Goal: Information Seeking & Learning: Check status

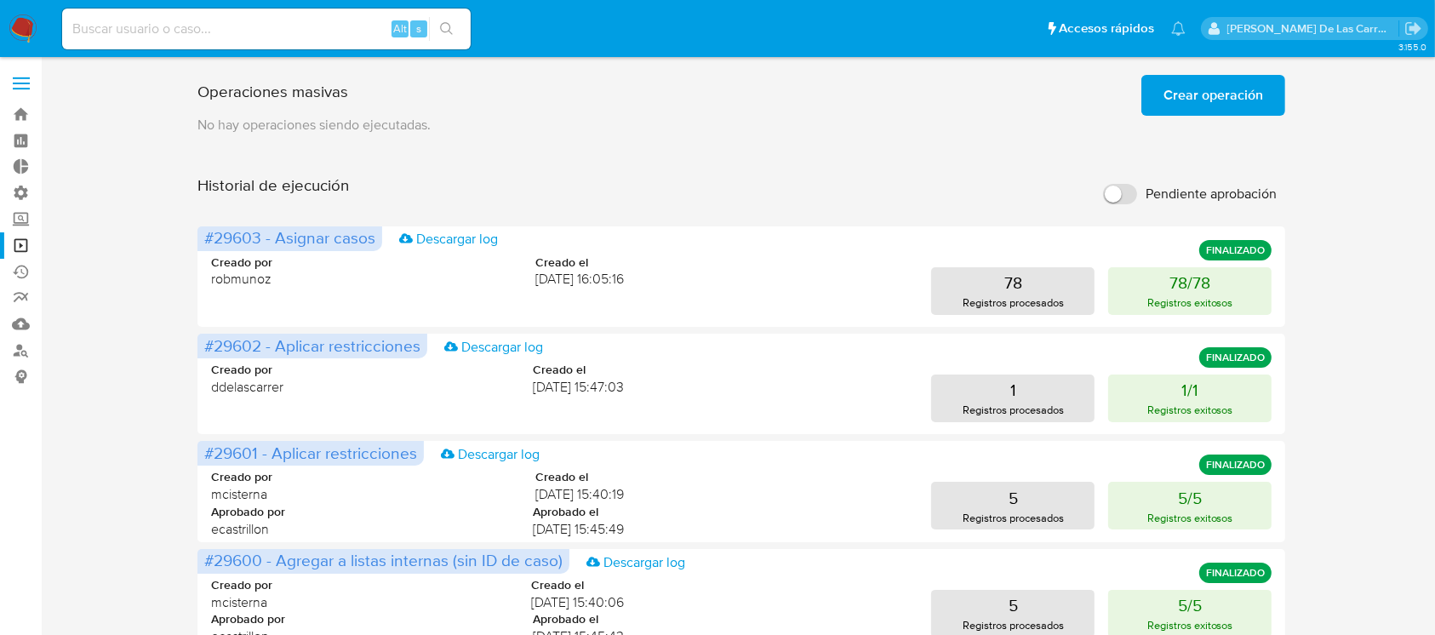
click at [275, 21] on input at bounding box center [266, 29] width 409 height 22
paste input "589005063"
type input "589005063"
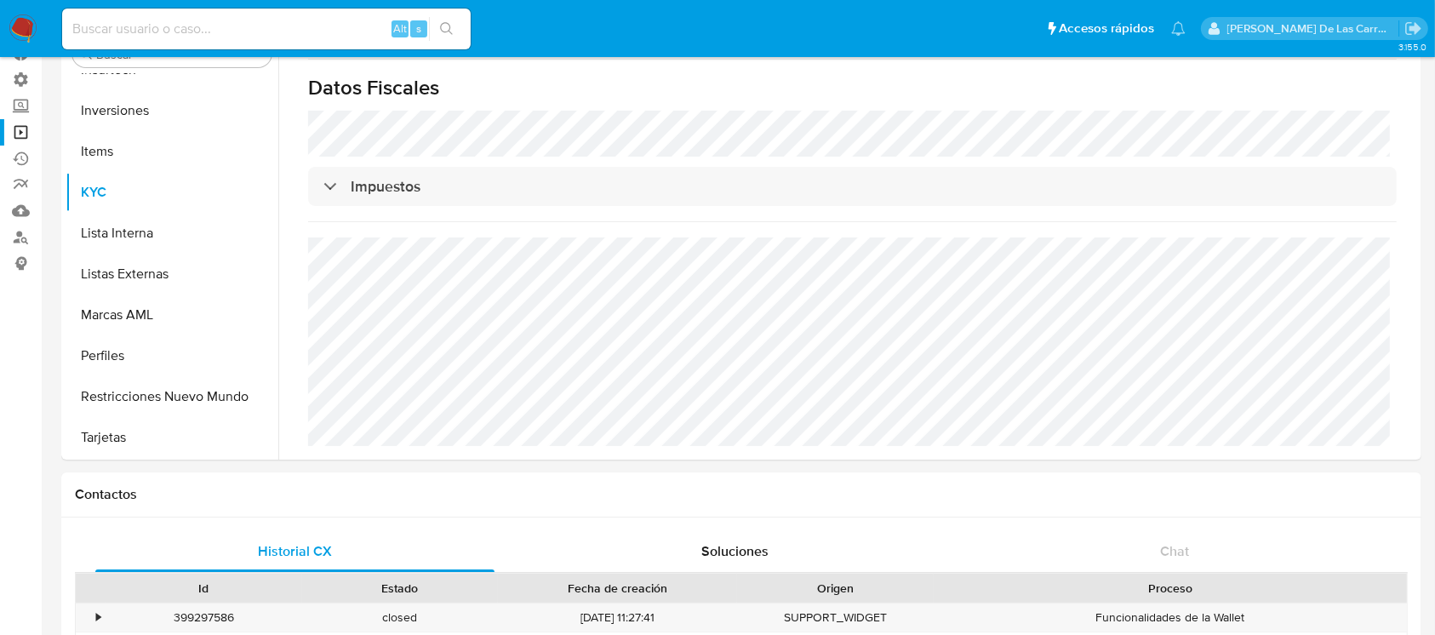
scroll to position [1174, 0]
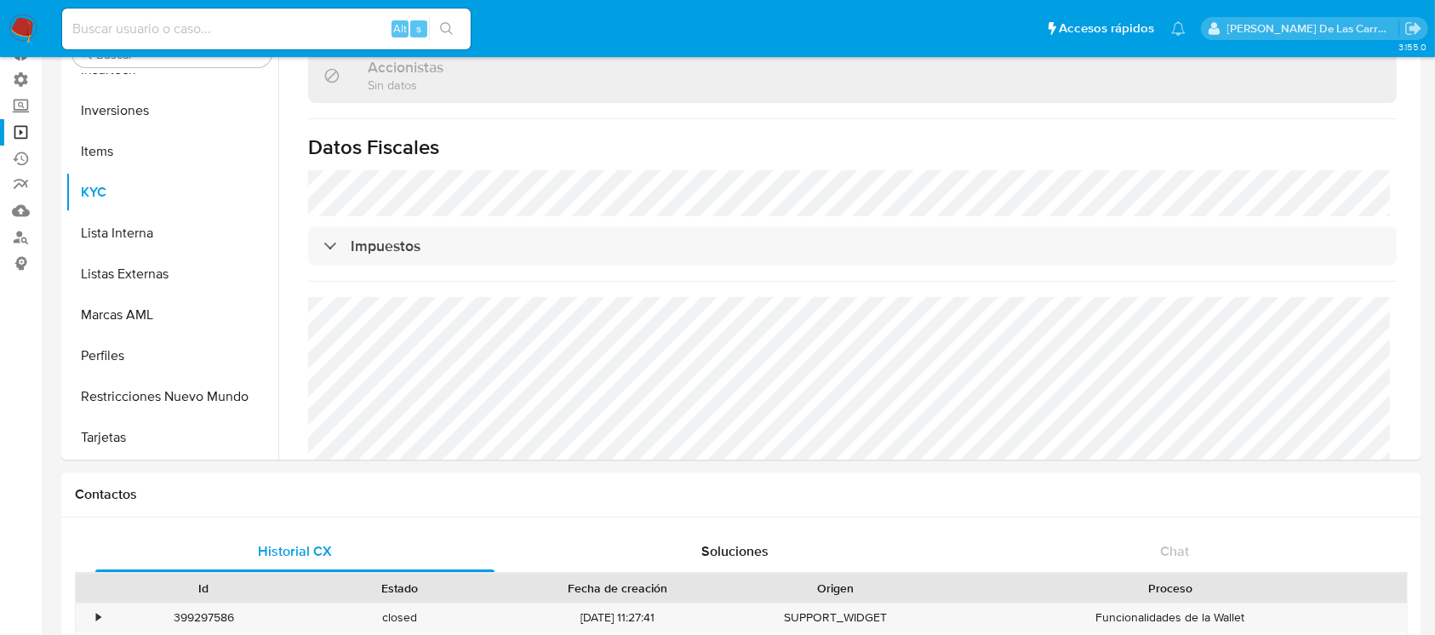
select select "10"
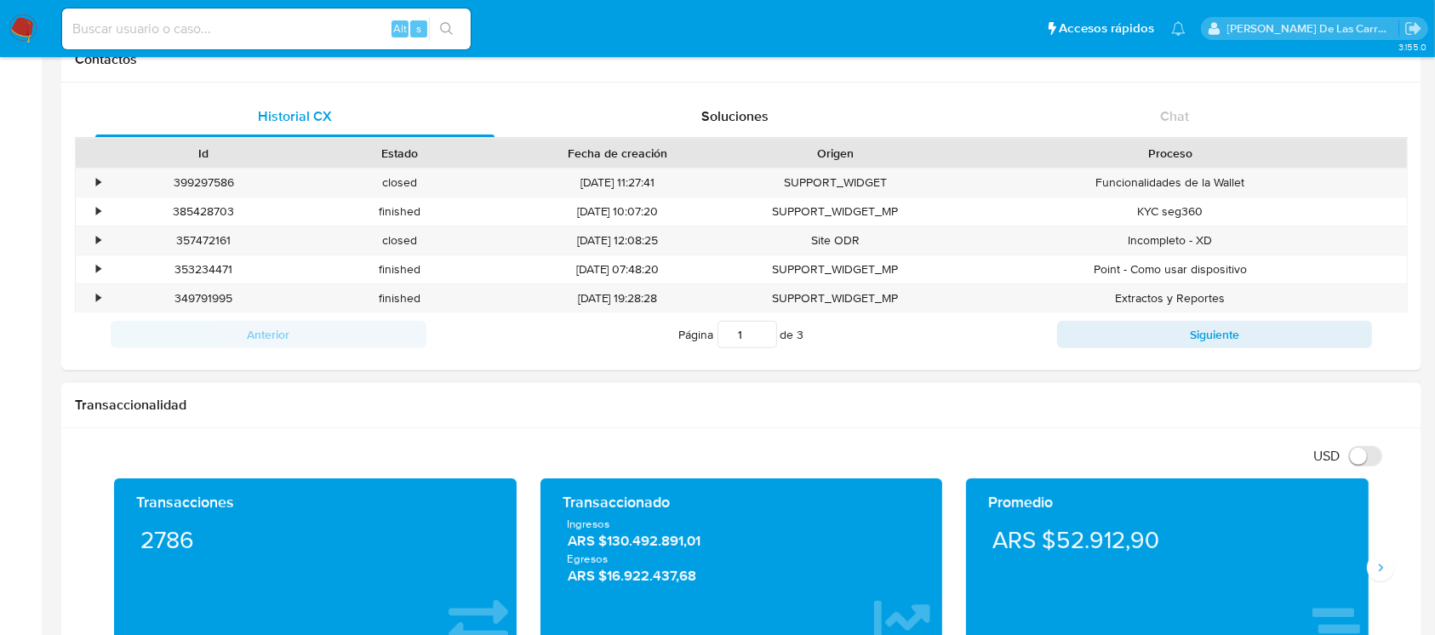
scroll to position [94, 0]
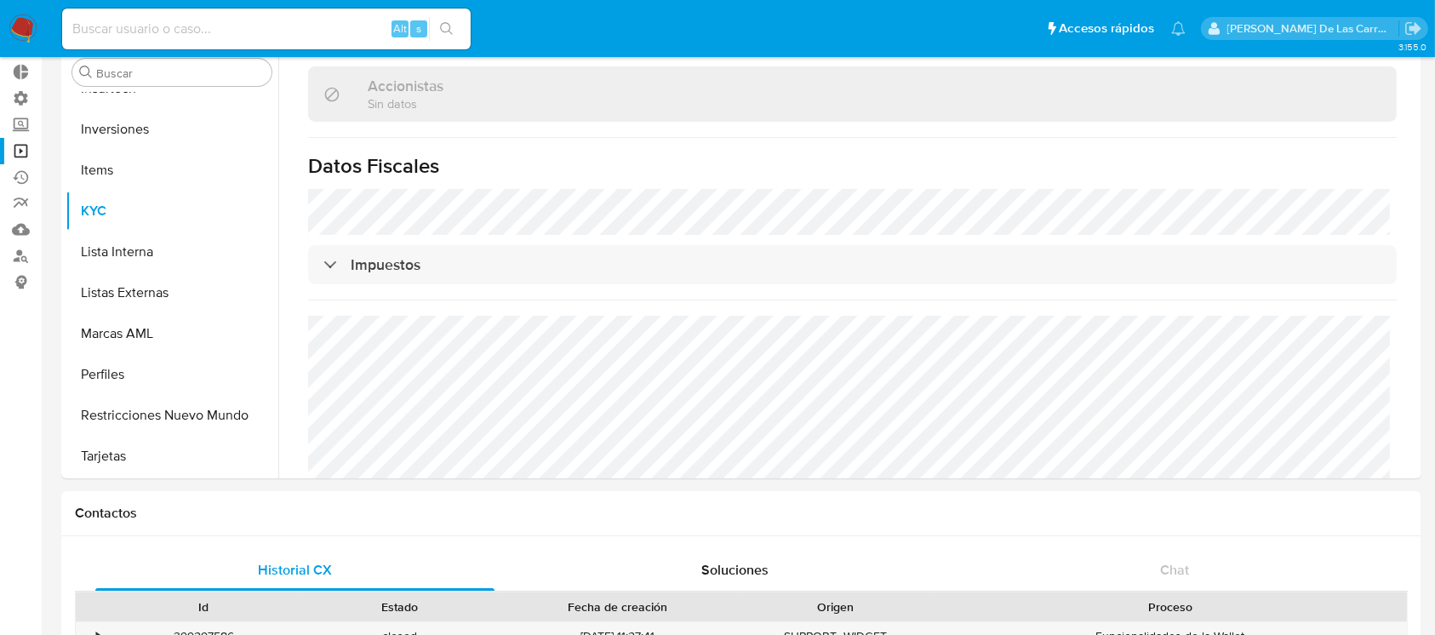
click at [152, 25] on input at bounding box center [266, 29] width 409 height 22
paste input "399886886"
type input "399886886"
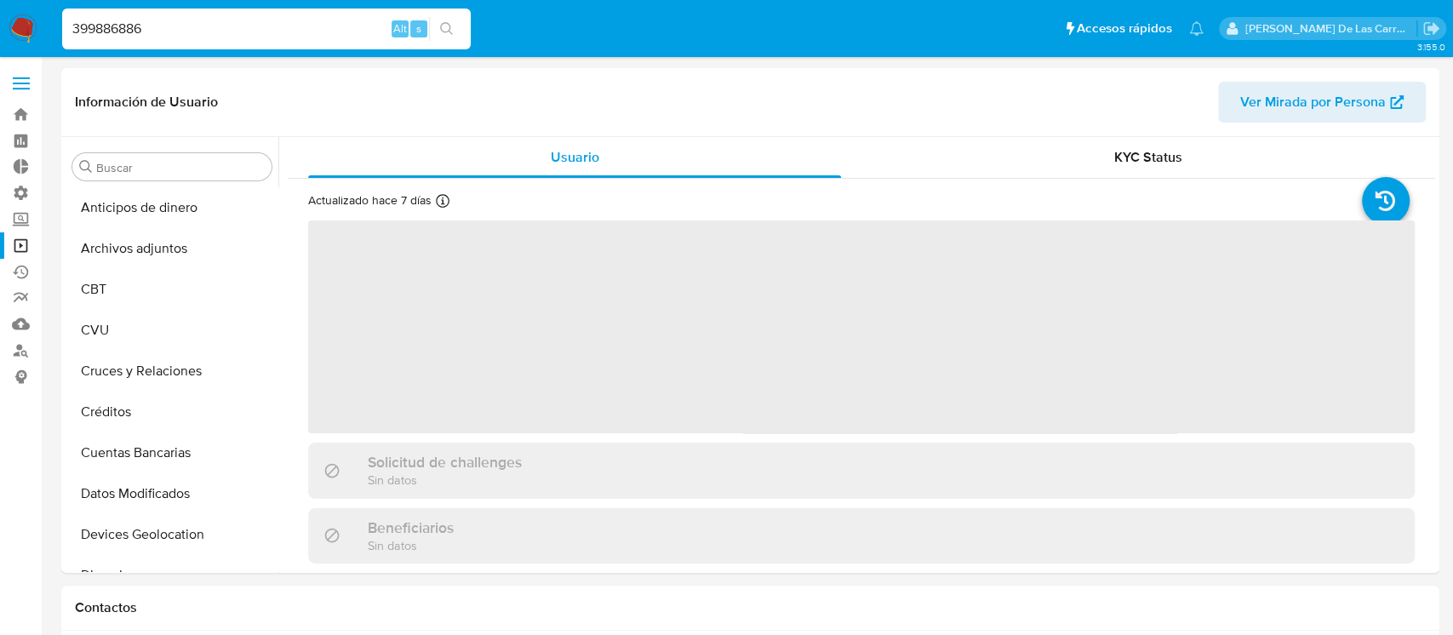
select select "10"
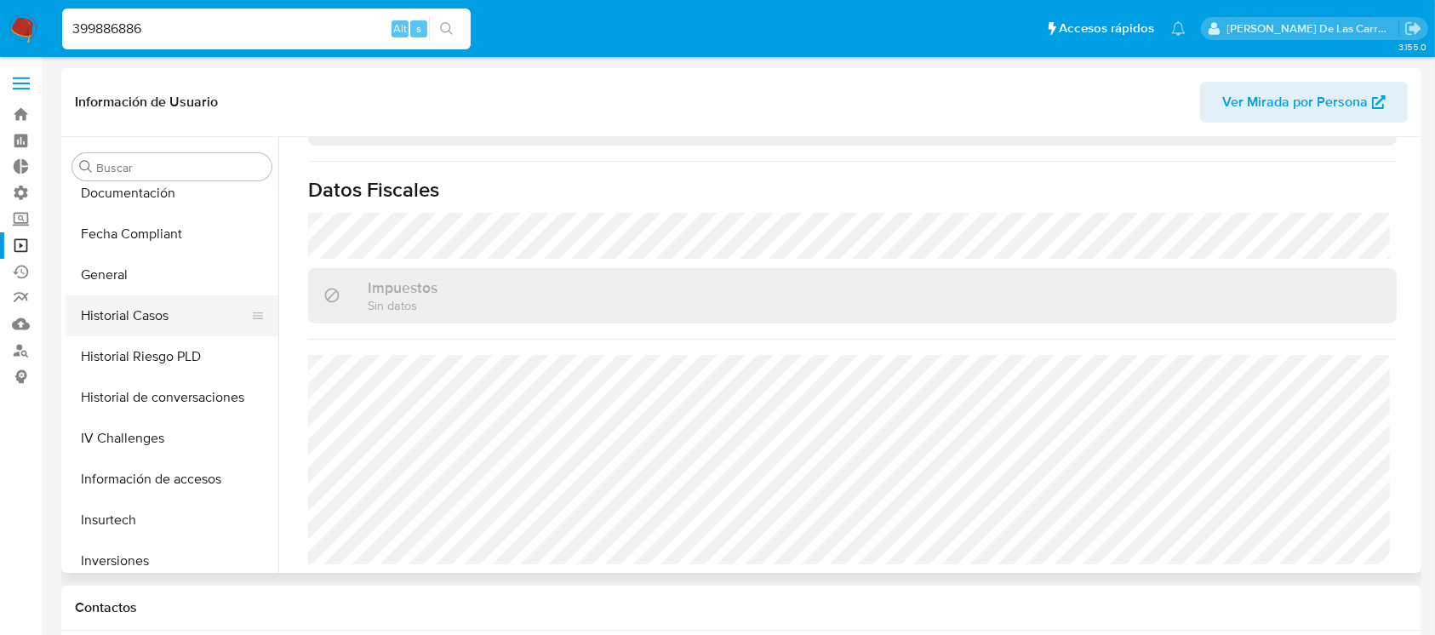
scroll to position [461, 0]
click at [169, 357] on button "Historial Riesgo PLD" at bounding box center [172, 360] width 213 height 41
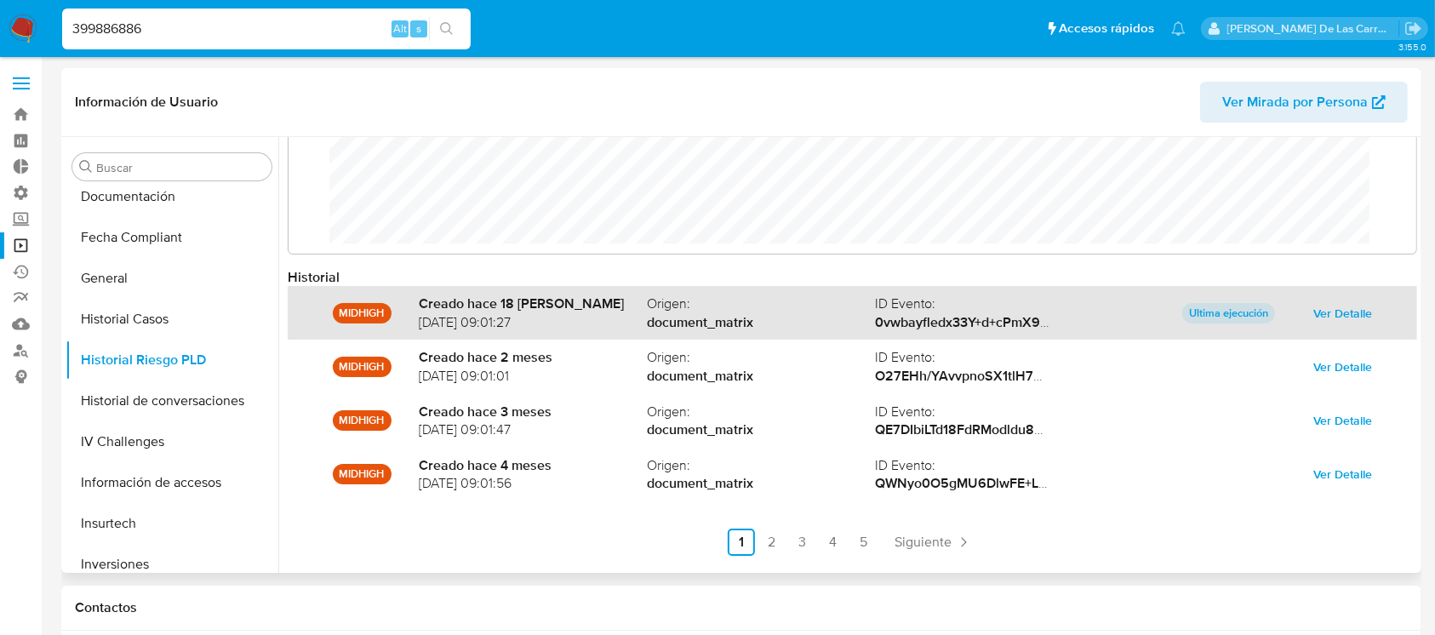
scroll to position [89, 0]
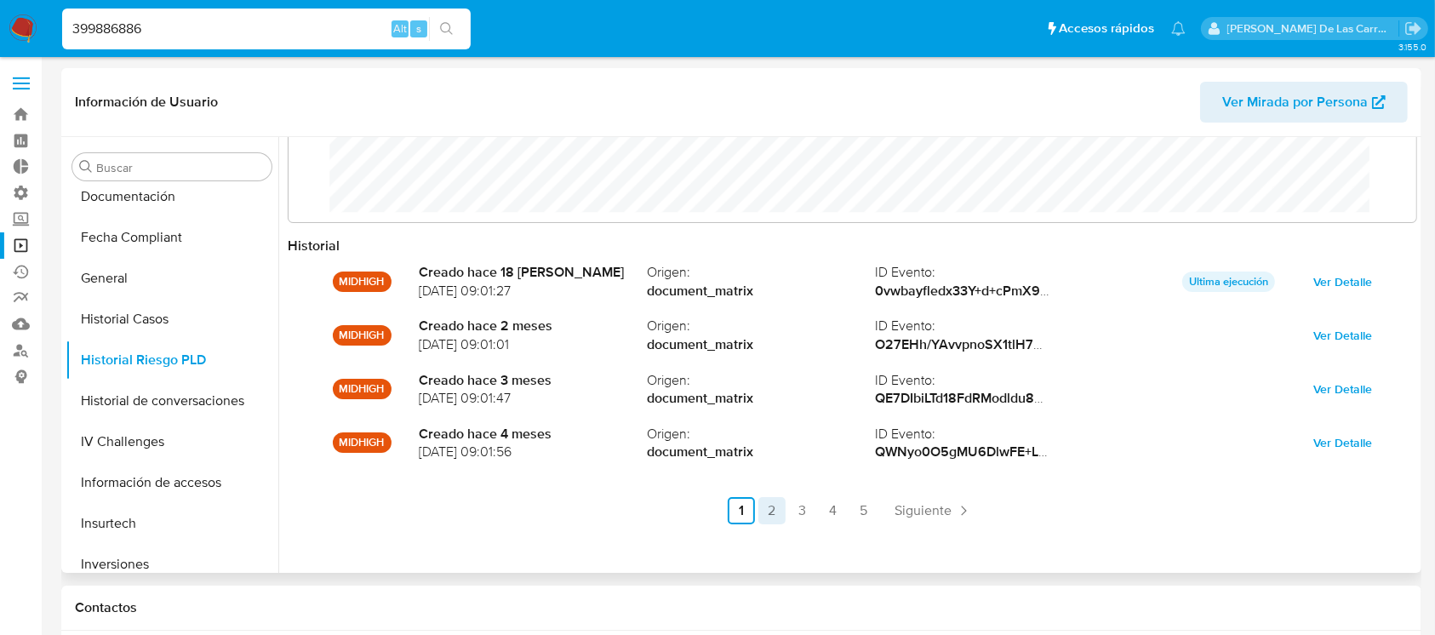
click at [774, 515] on link "2" at bounding box center [772, 510] width 27 height 27
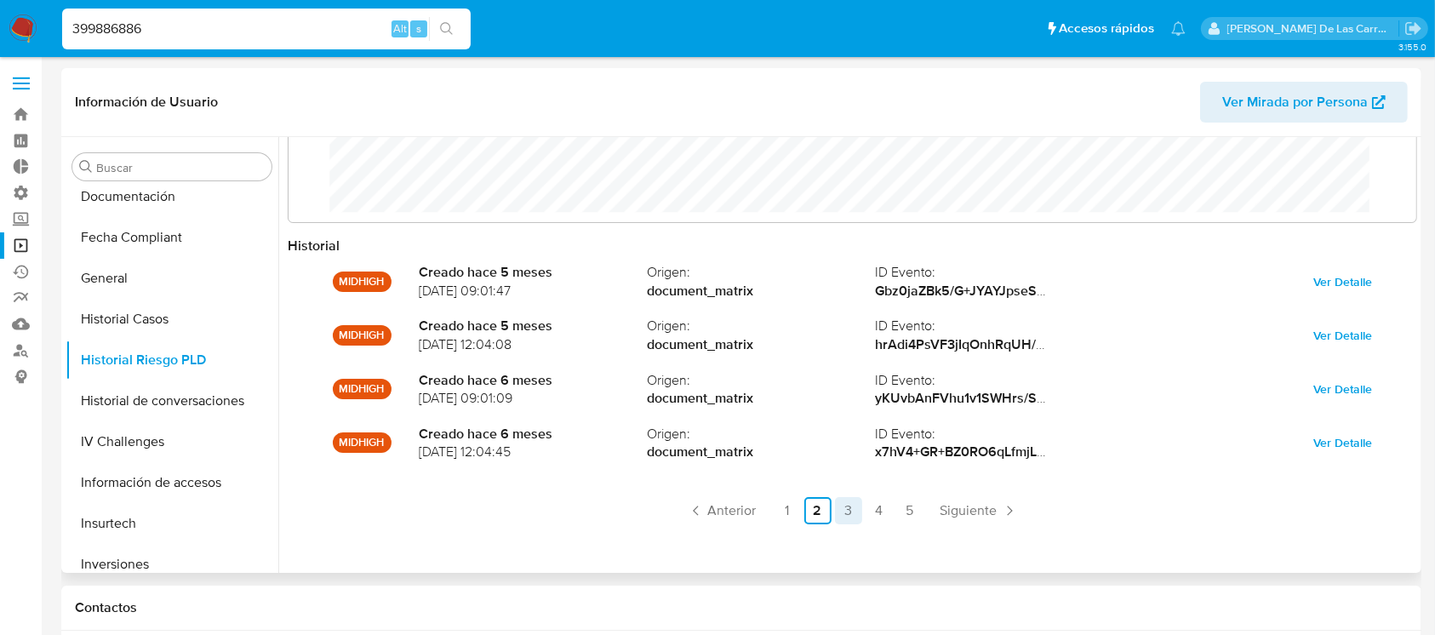
click at [838, 507] on link "3" at bounding box center [848, 510] width 27 height 27
click at [872, 511] on link "4" at bounding box center [879, 510] width 27 height 27
click at [899, 504] on link "5" at bounding box center [909, 510] width 27 height 27
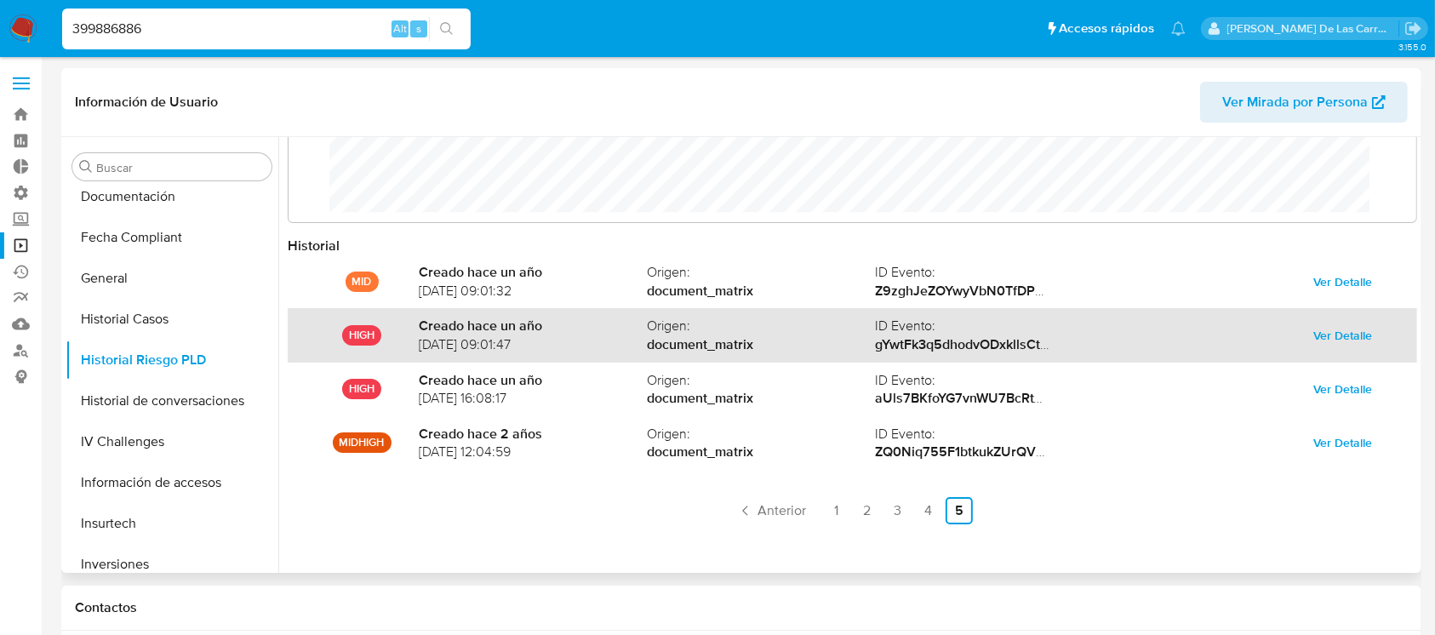
click at [1352, 338] on span "Ver Detalle" at bounding box center [1343, 336] width 59 height 24
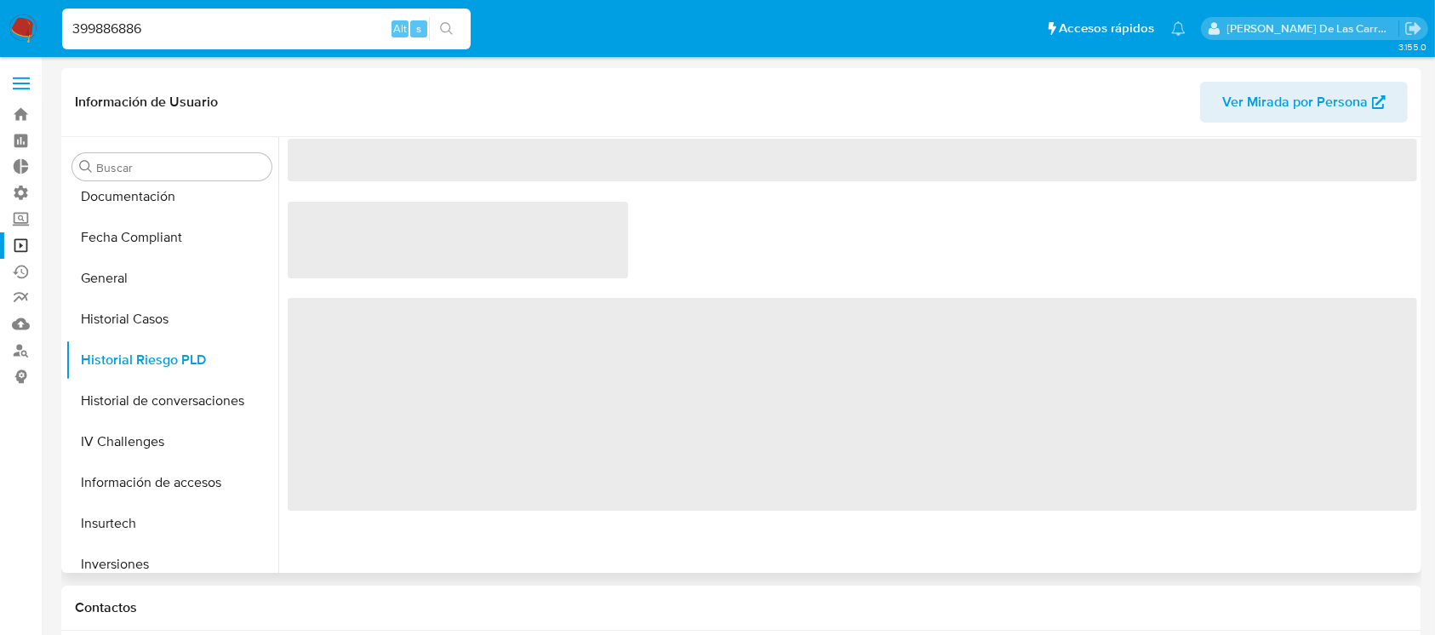
scroll to position [0, 0]
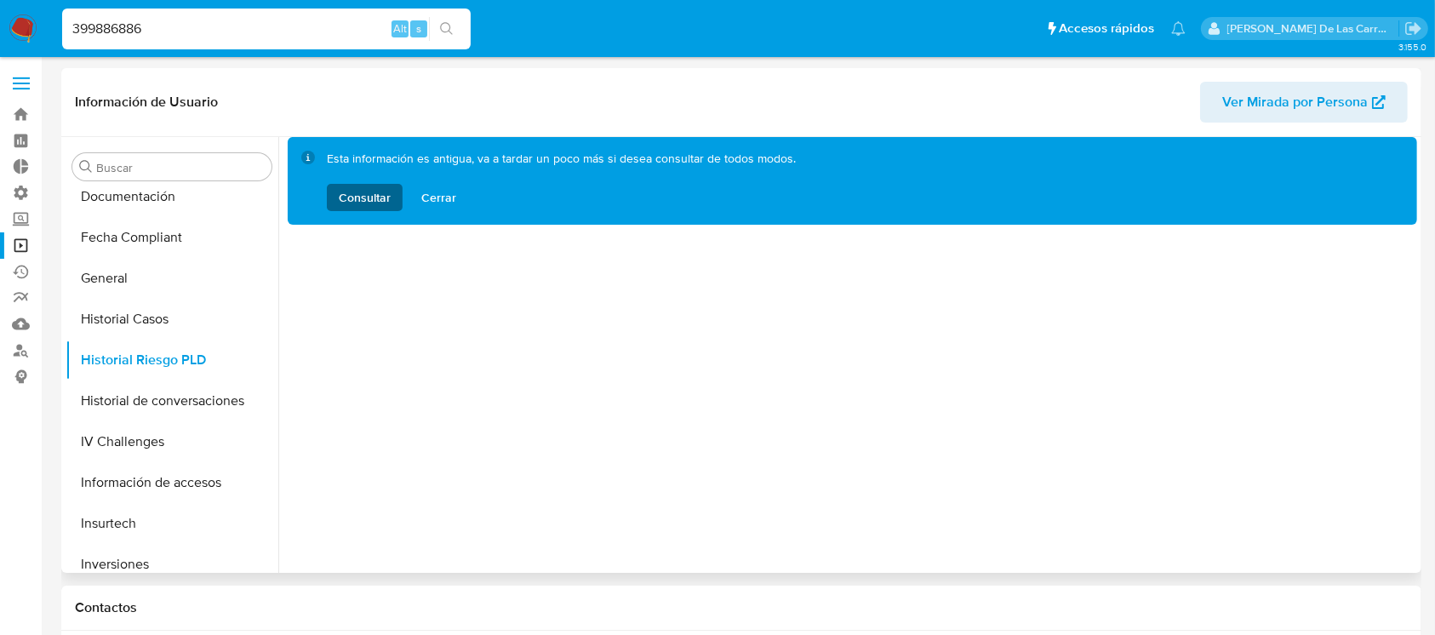
click at [359, 202] on span "Consultar" at bounding box center [365, 197] width 52 height 27
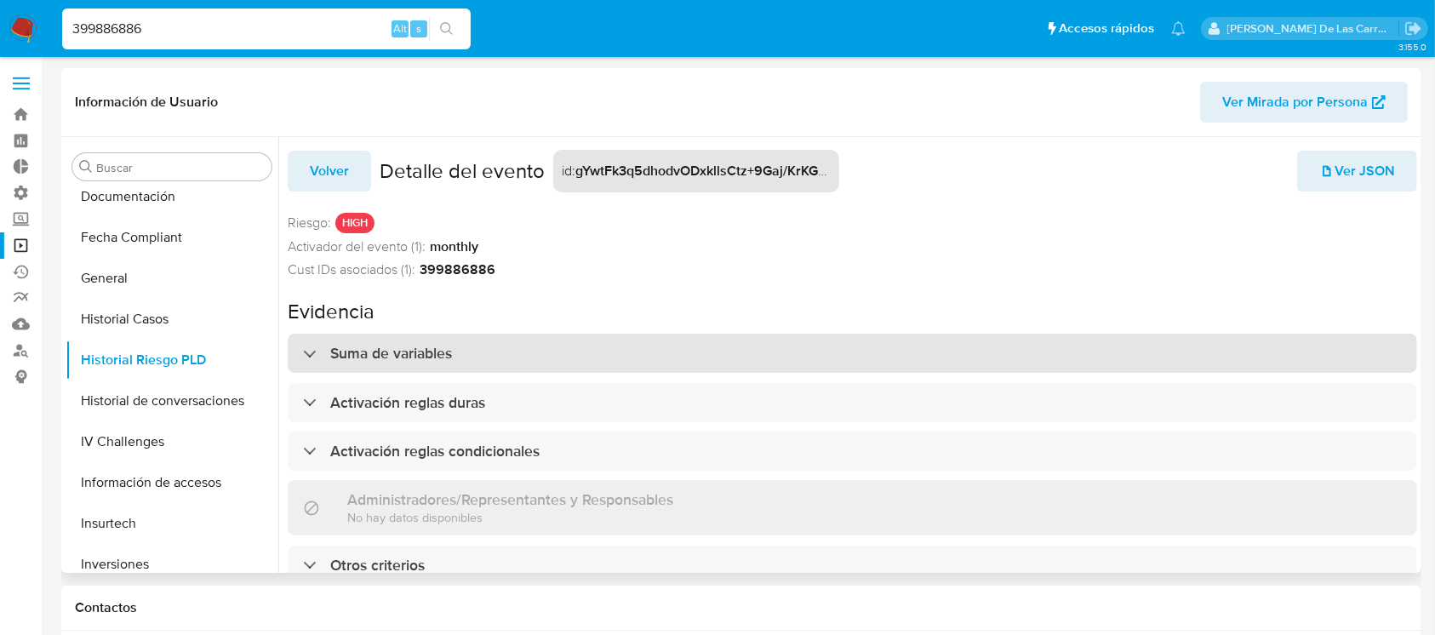
click at [472, 355] on div "Suma de variables" at bounding box center [853, 353] width 1130 height 39
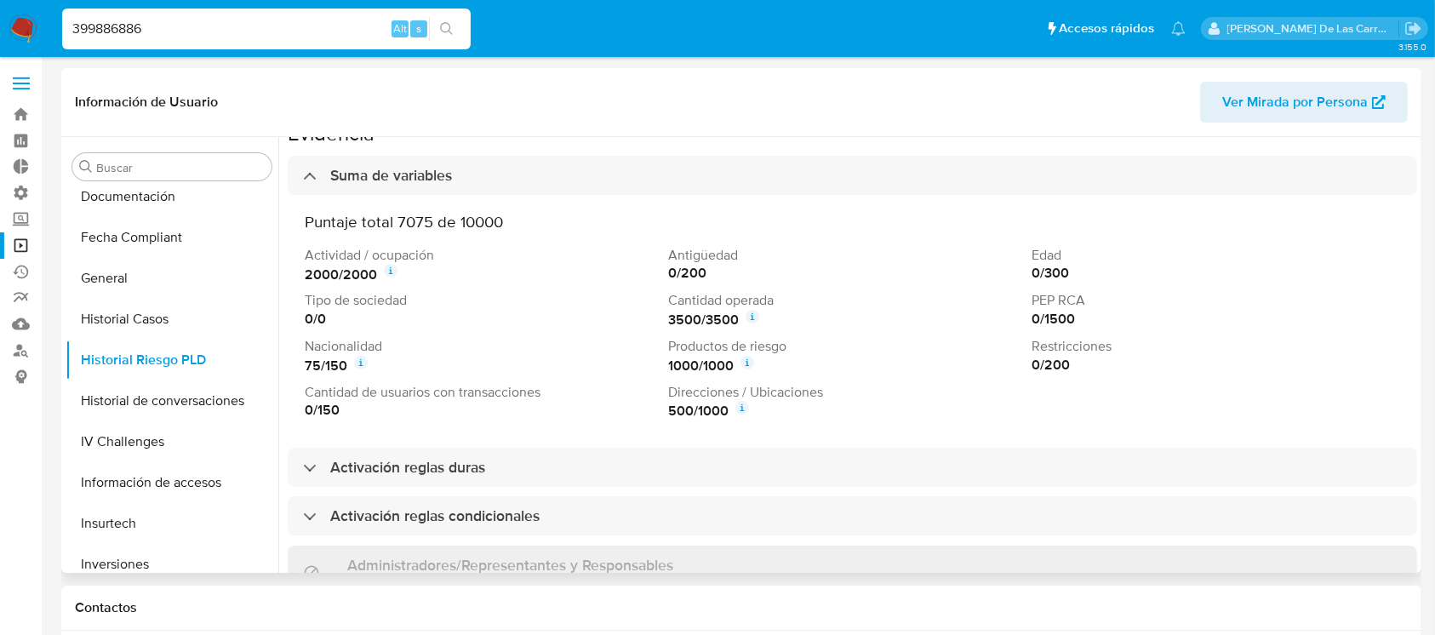
scroll to position [226, 0]
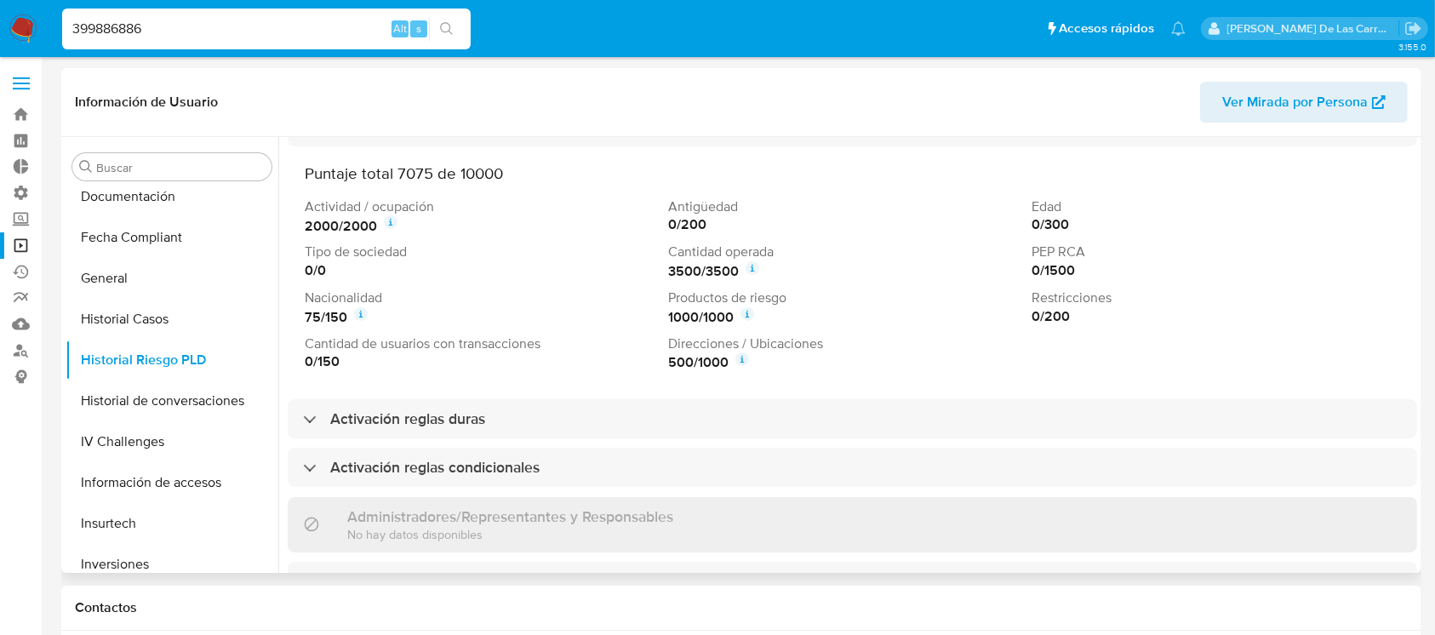
click at [749, 312] on icon at bounding box center [748, 314] width 14 height 14
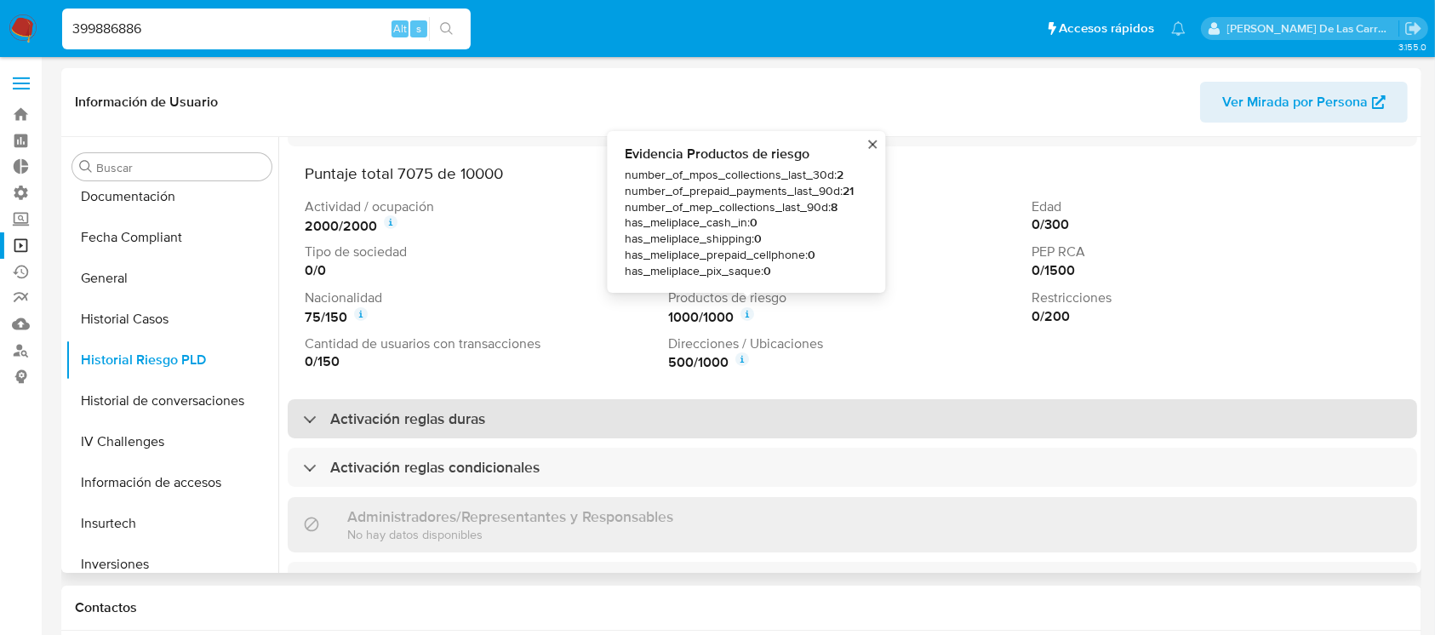
click at [493, 404] on div "Activación reglas duras" at bounding box center [853, 418] width 1130 height 39
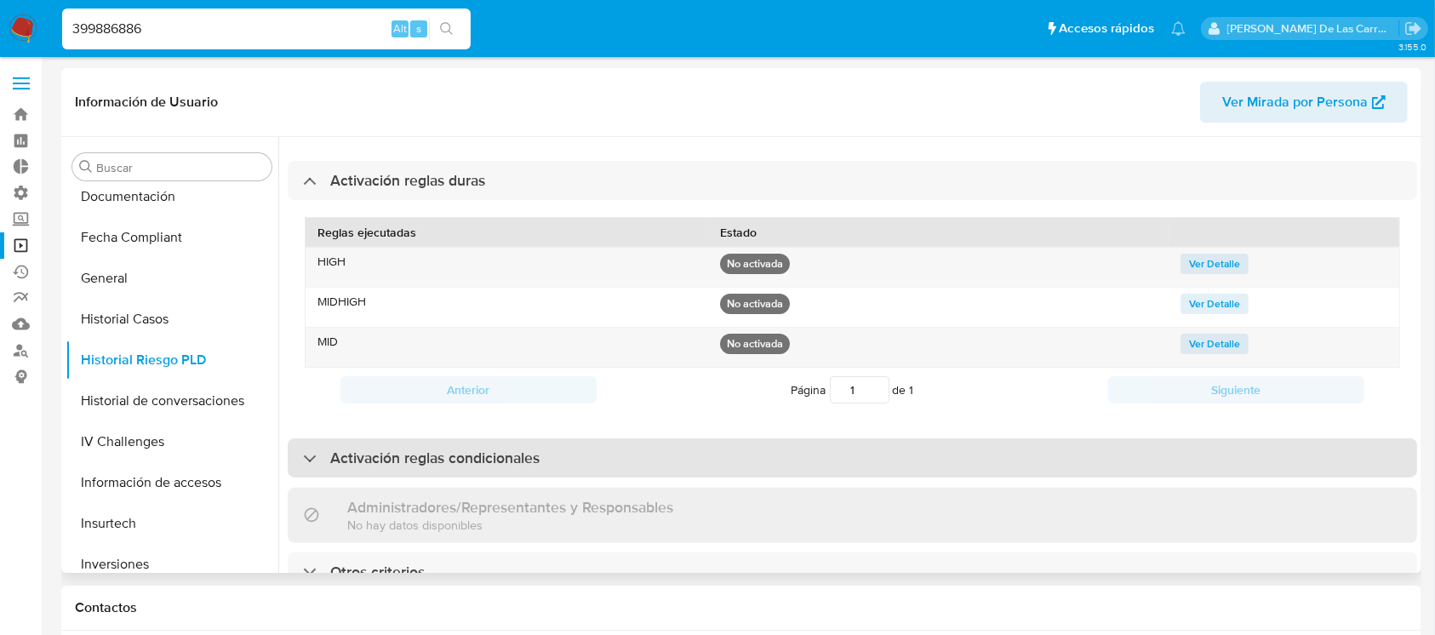
scroll to position [483, 0]
click at [488, 449] on h3 "Activación reglas condicionales" at bounding box center [434, 458] width 209 height 19
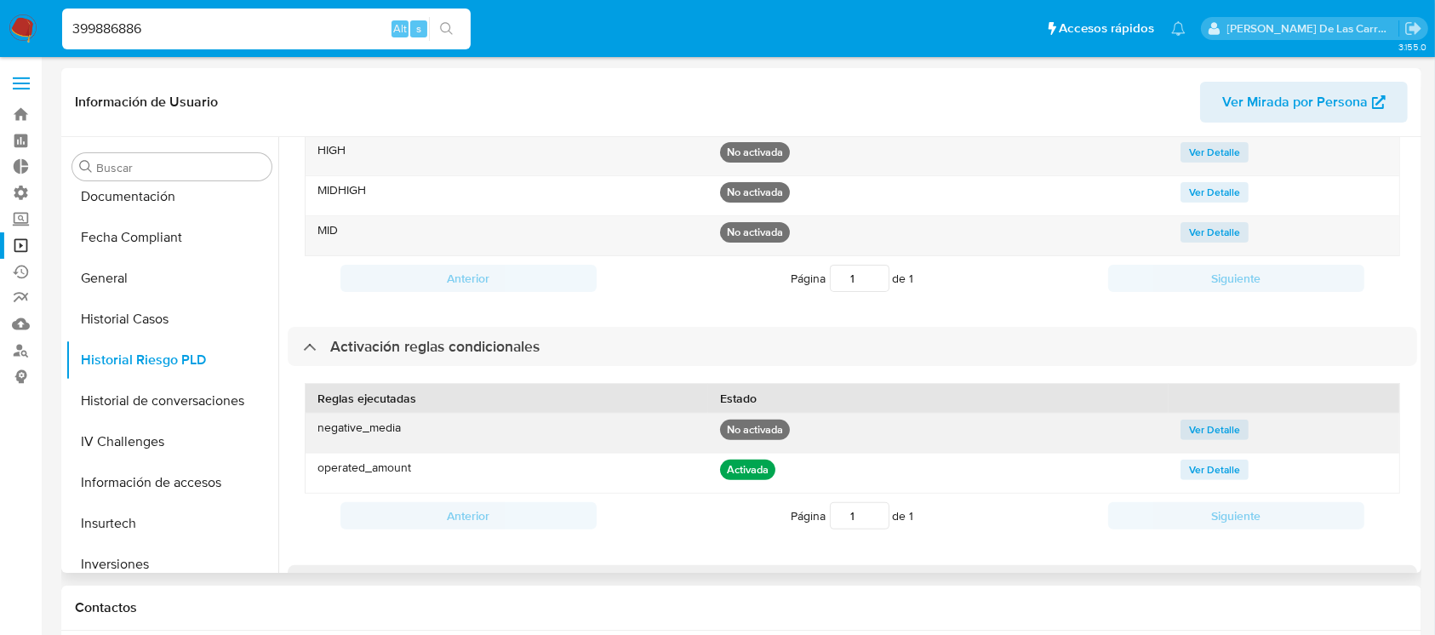
scroll to position [672, 0]
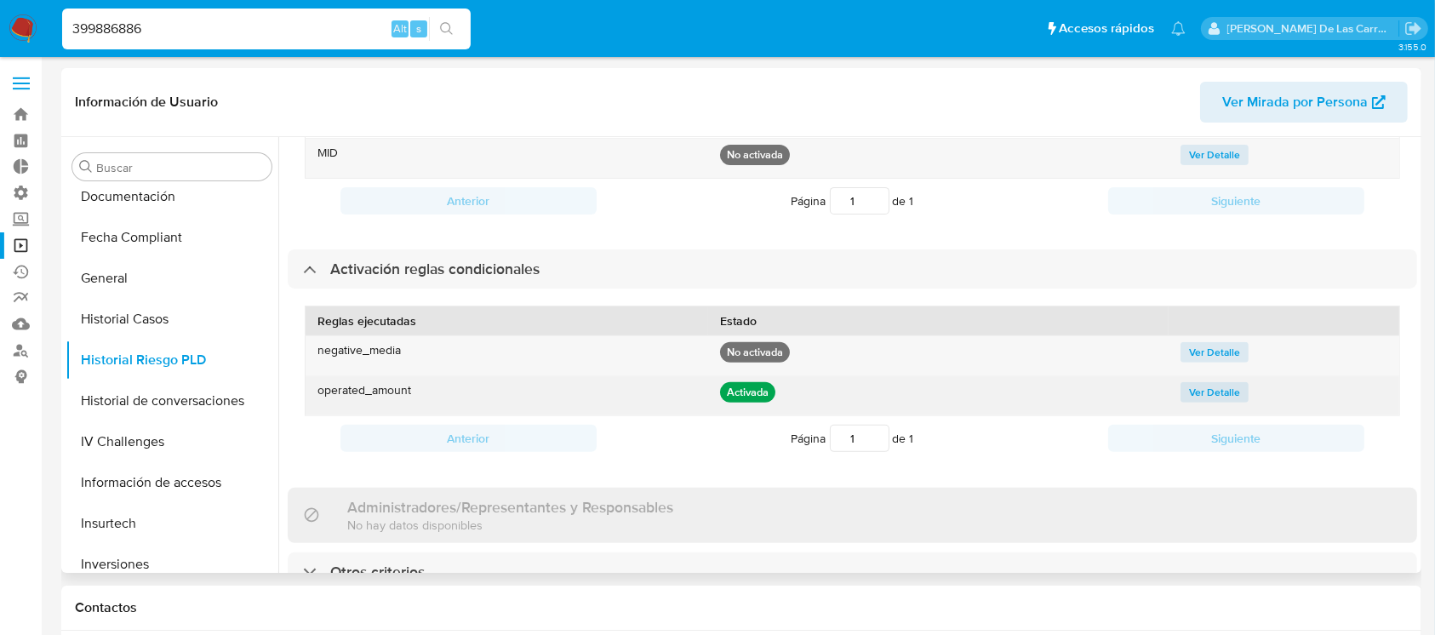
click at [1208, 384] on span "Ver Detalle" at bounding box center [1214, 392] width 51 height 17
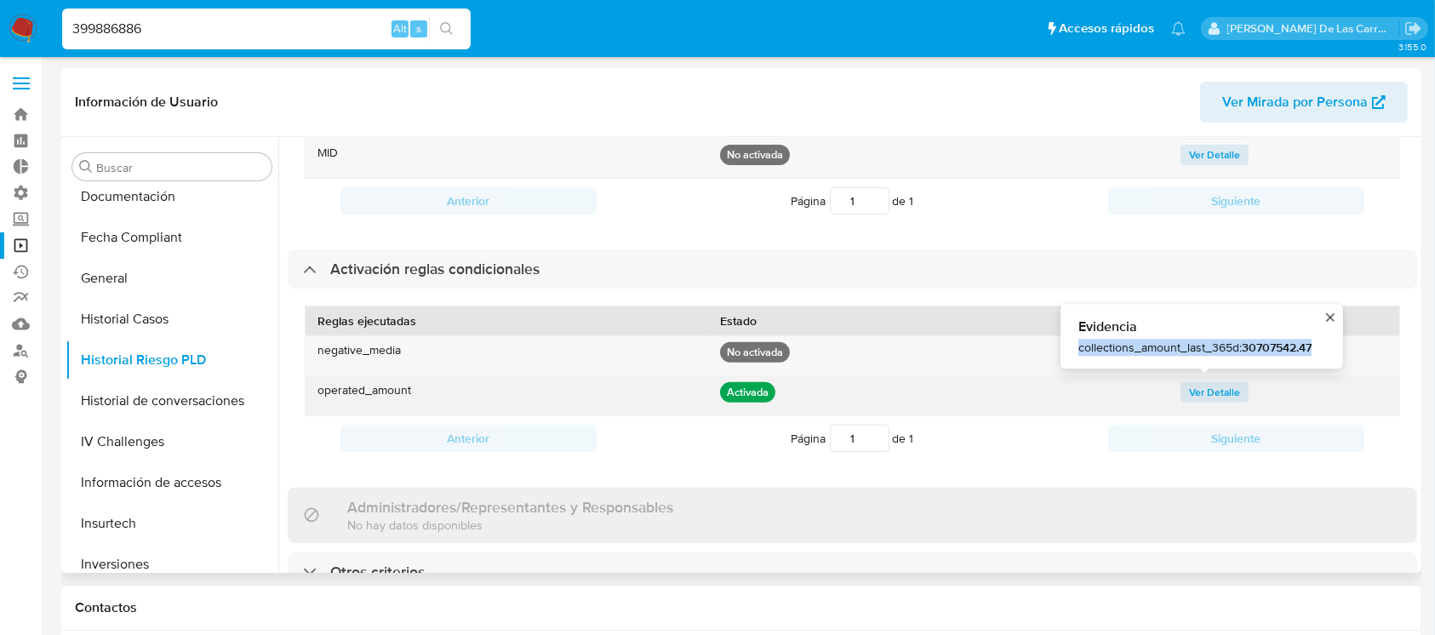
drag, startPoint x: 1315, startPoint y: 332, endPoint x: 1064, endPoint y: 324, distance: 251.3
click at [1064, 324] on div "Evidencia collections_amount_last_365d : 30707542.47" at bounding box center [1202, 336] width 283 height 65
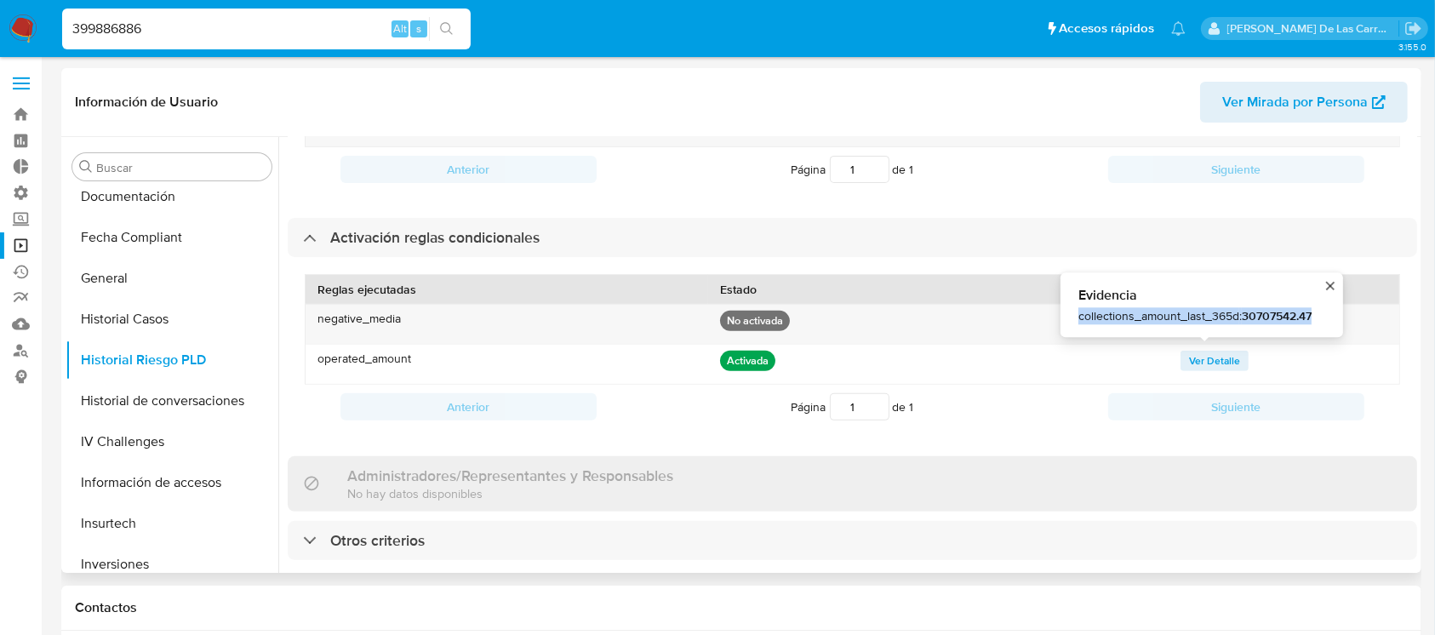
scroll to position [49, 0]
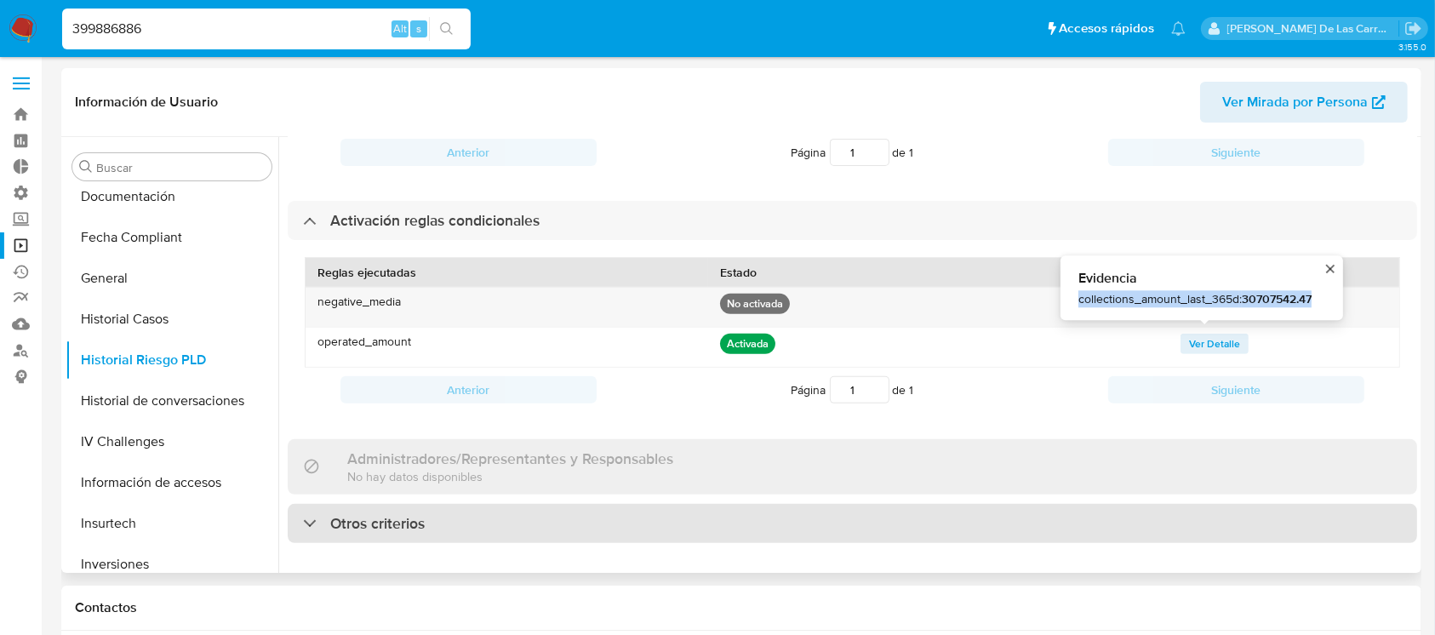
click at [414, 514] on h3 "Otros criterios" at bounding box center [377, 523] width 94 height 19
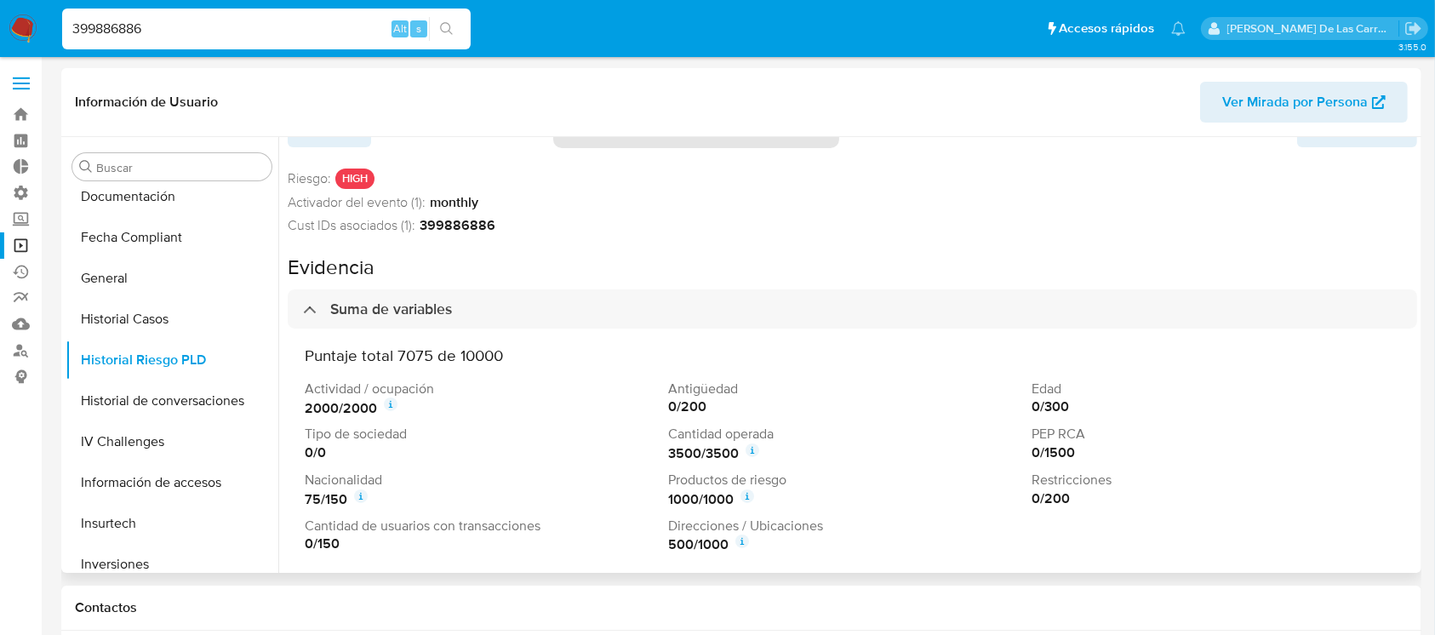
scroll to position [113, 0]
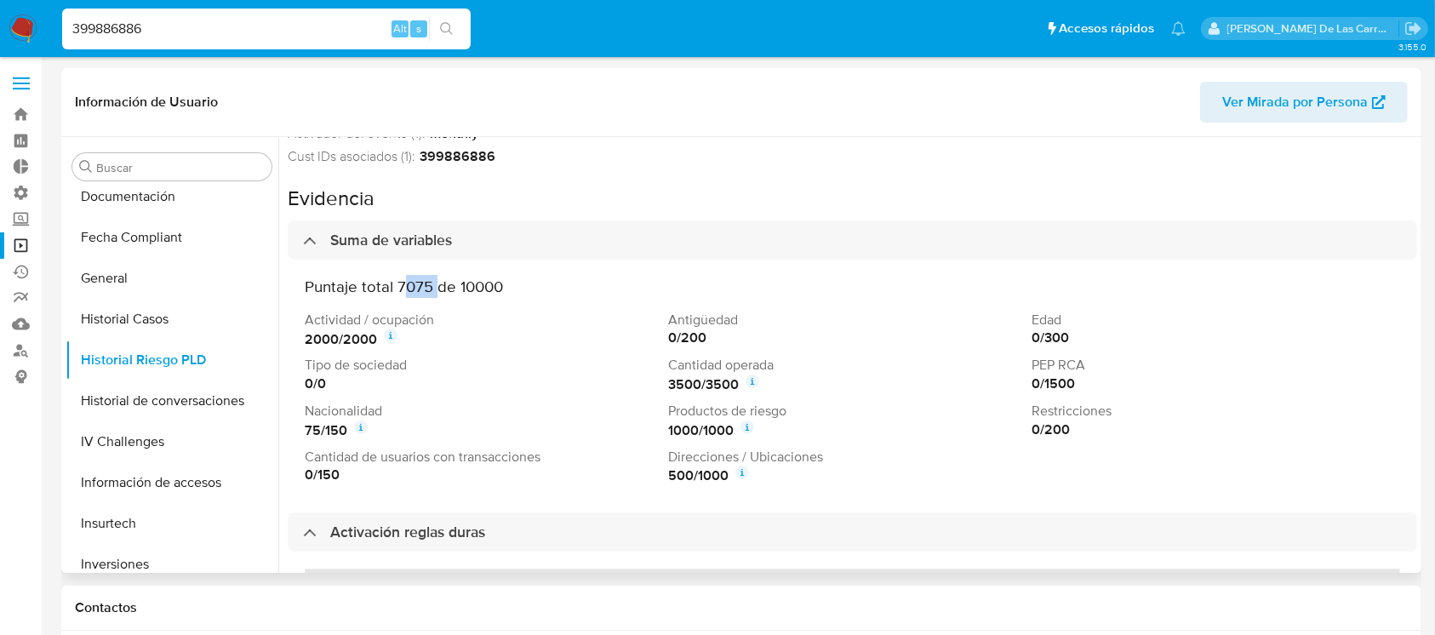
drag, startPoint x: 406, startPoint y: 289, endPoint x: 434, endPoint y: 288, distance: 28.1
click at [435, 288] on h3 "Puntaje total 7075 de 10000" at bounding box center [853, 287] width 1096 height 20
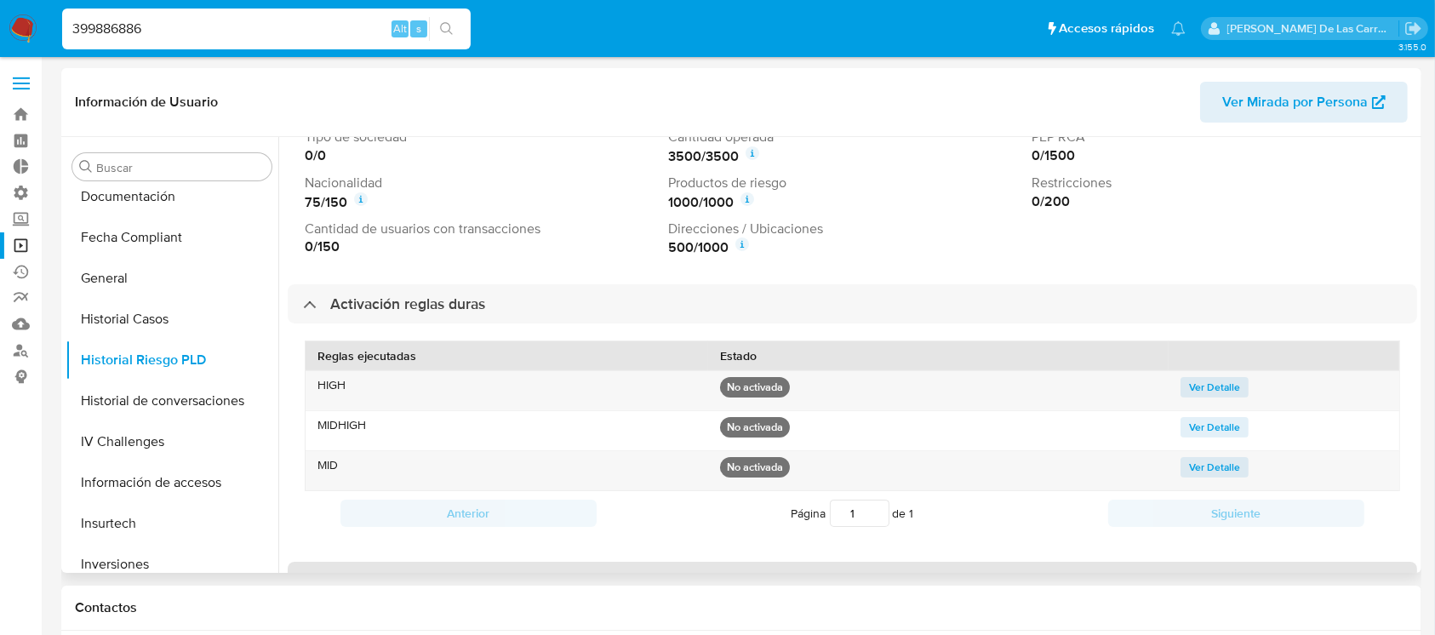
scroll to position [567, 0]
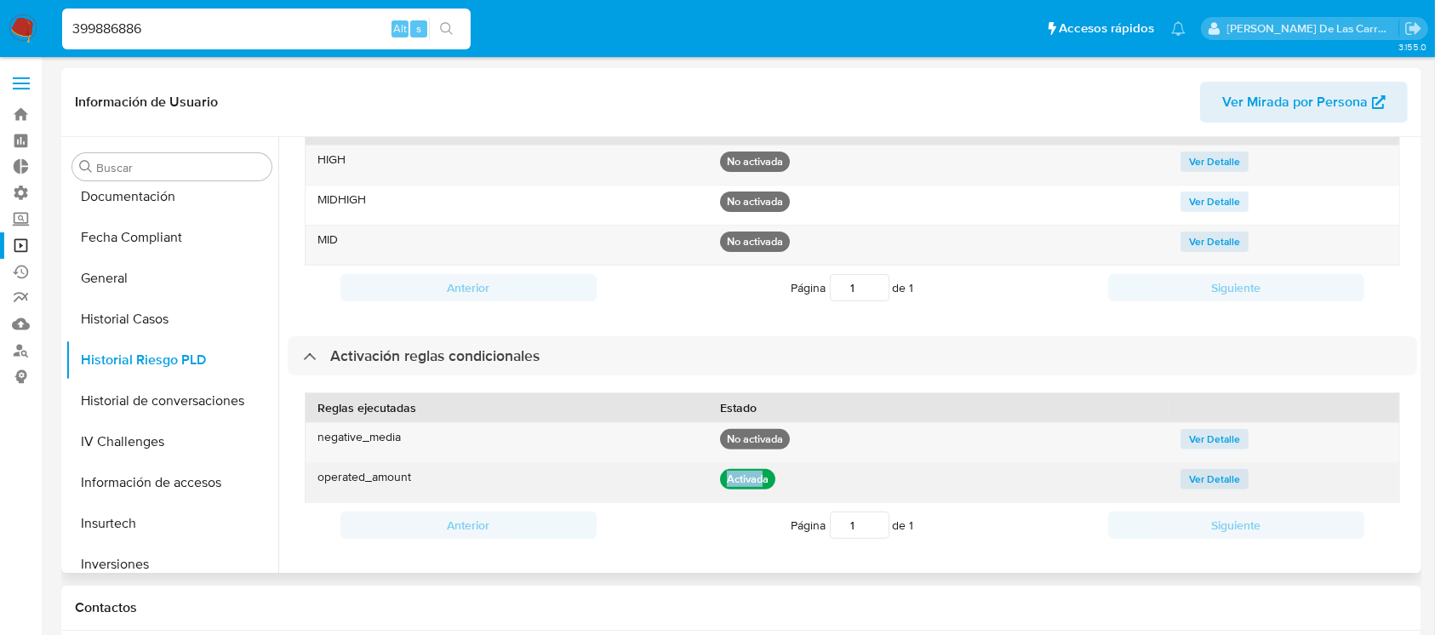
drag, startPoint x: 758, startPoint y: 480, endPoint x: 717, endPoint y: 474, distance: 41.3
click at [720, 474] on p "Activada" at bounding box center [747, 479] width 55 height 20
drag, startPoint x: 428, startPoint y: 482, endPoint x: 312, endPoint y: 488, distance: 116.8
click at [312, 488] on div "operated_amount" at bounding box center [507, 482] width 403 height 39
drag, startPoint x: 816, startPoint y: 492, endPoint x: 672, endPoint y: 477, distance: 145.5
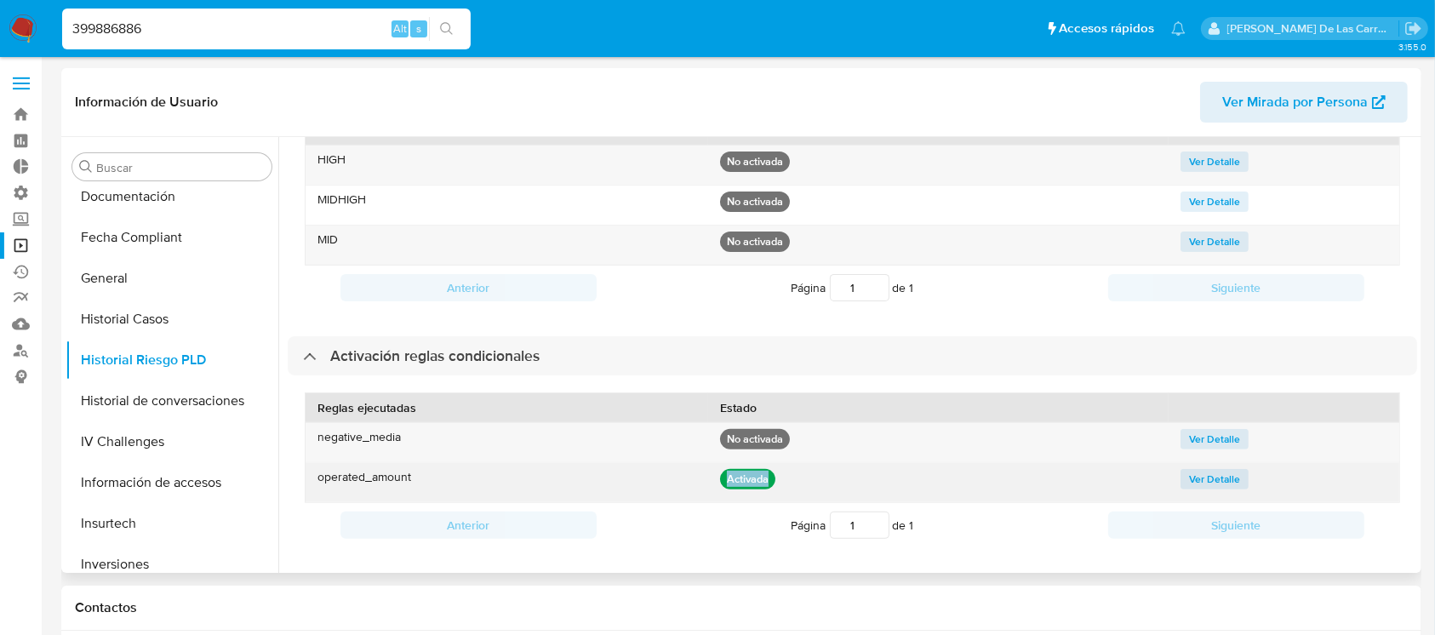
click at [672, 477] on div "operated_amount Activada Ver Detalle" at bounding box center [853, 482] width 1094 height 39
click at [1199, 479] on span "Ver Detalle" at bounding box center [1214, 479] width 51 height 17
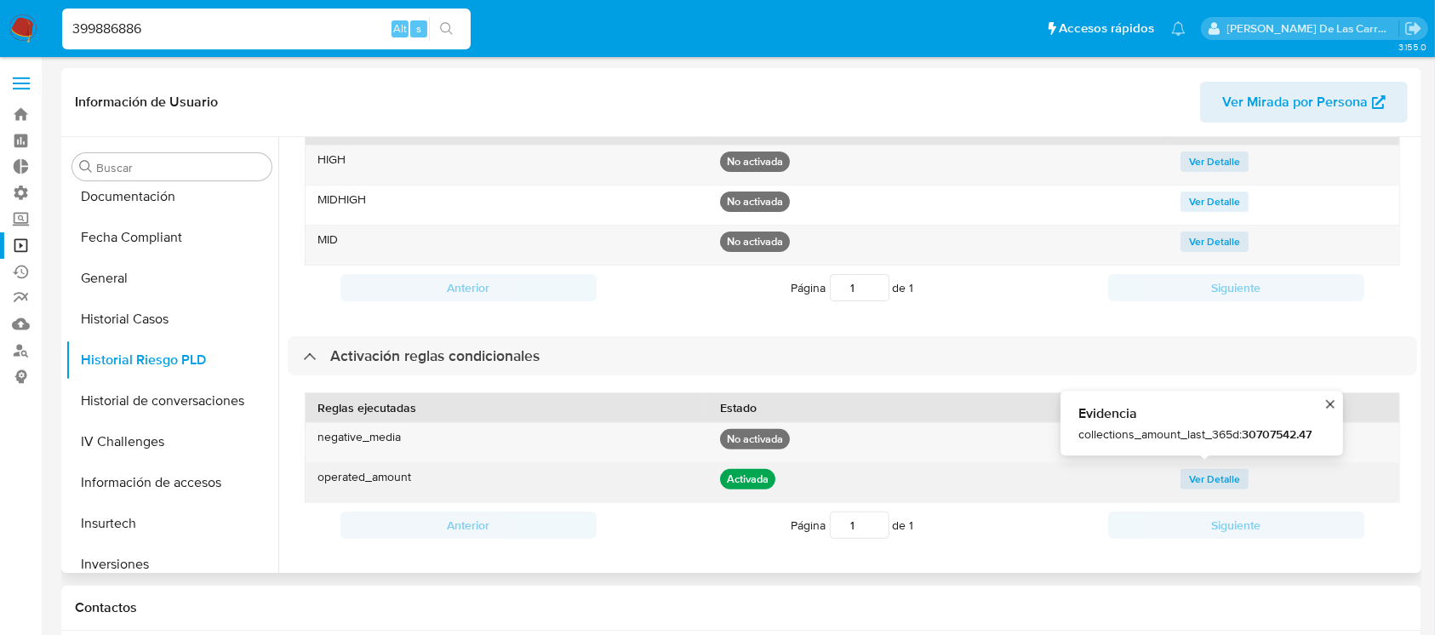
drag, startPoint x: 1331, startPoint y: 434, endPoint x: 1243, endPoint y: 438, distance: 87.8
click at [1243, 438] on div "Evidencia collections_amount_last_365d : 30707542.47" at bounding box center [1201, 422] width 255 height 37
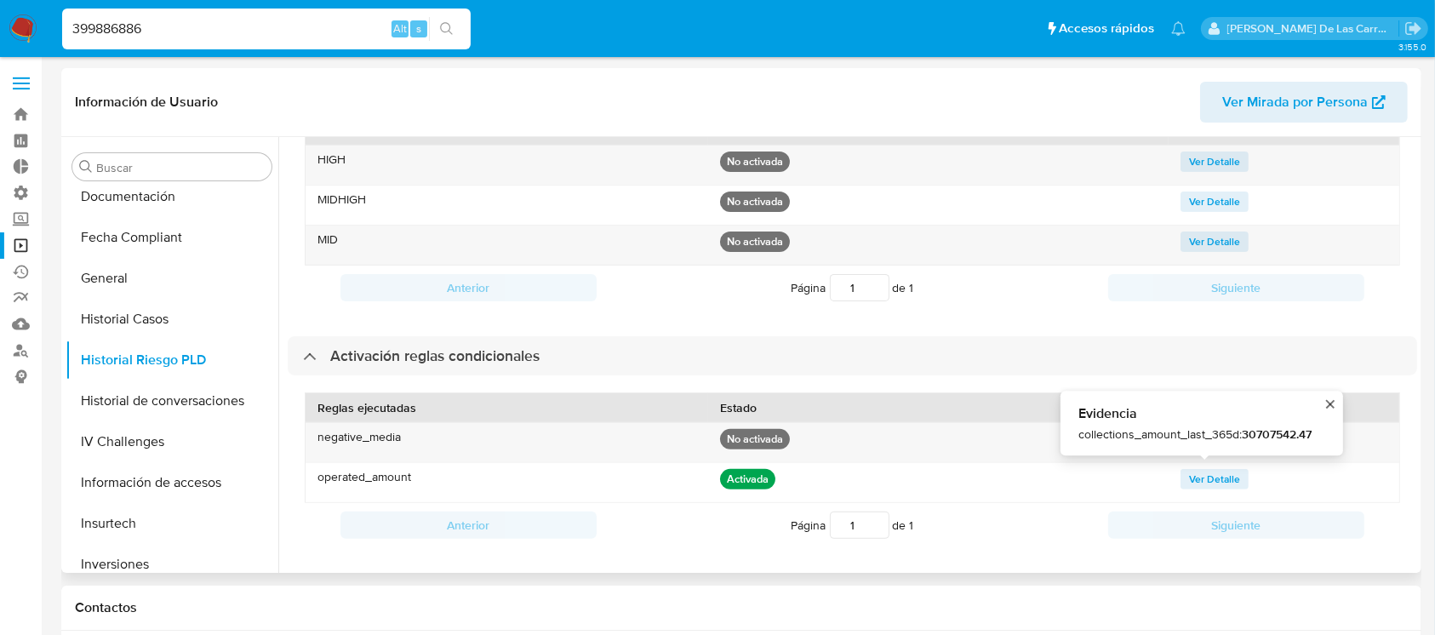
scroll to position [226, 0]
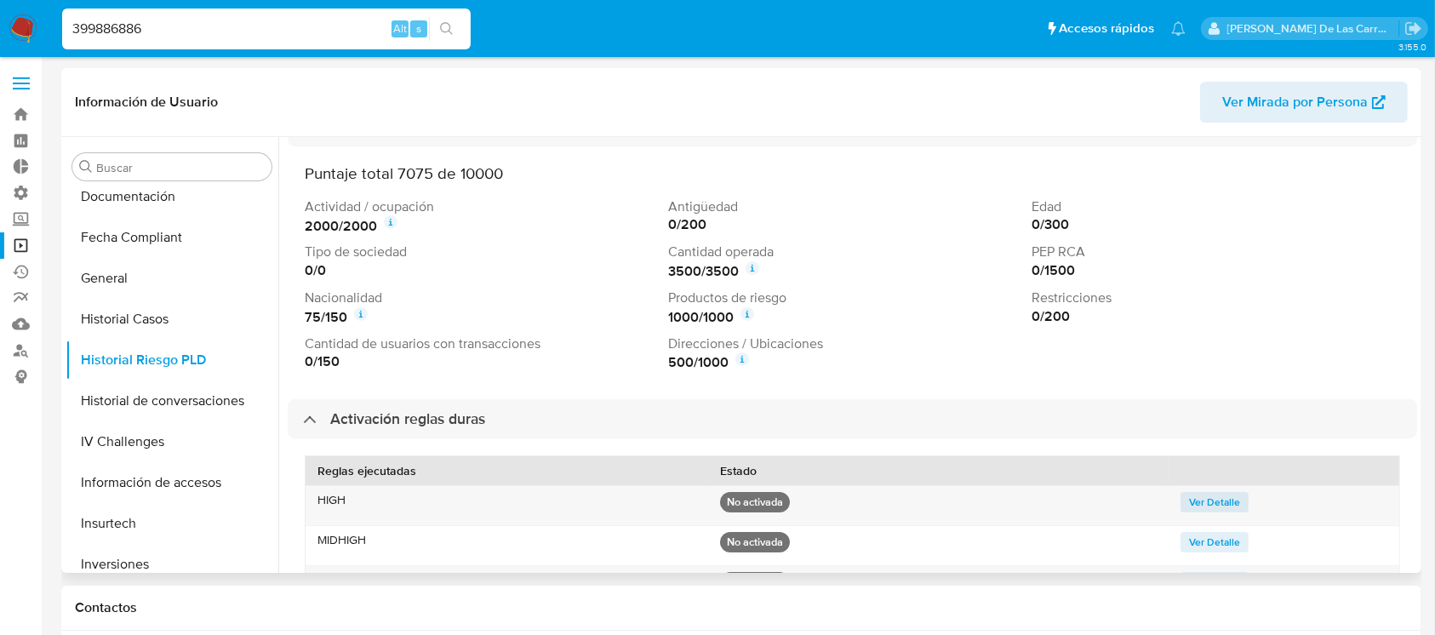
click at [748, 315] on icon at bounding box center [748, 314] width 14 height 14
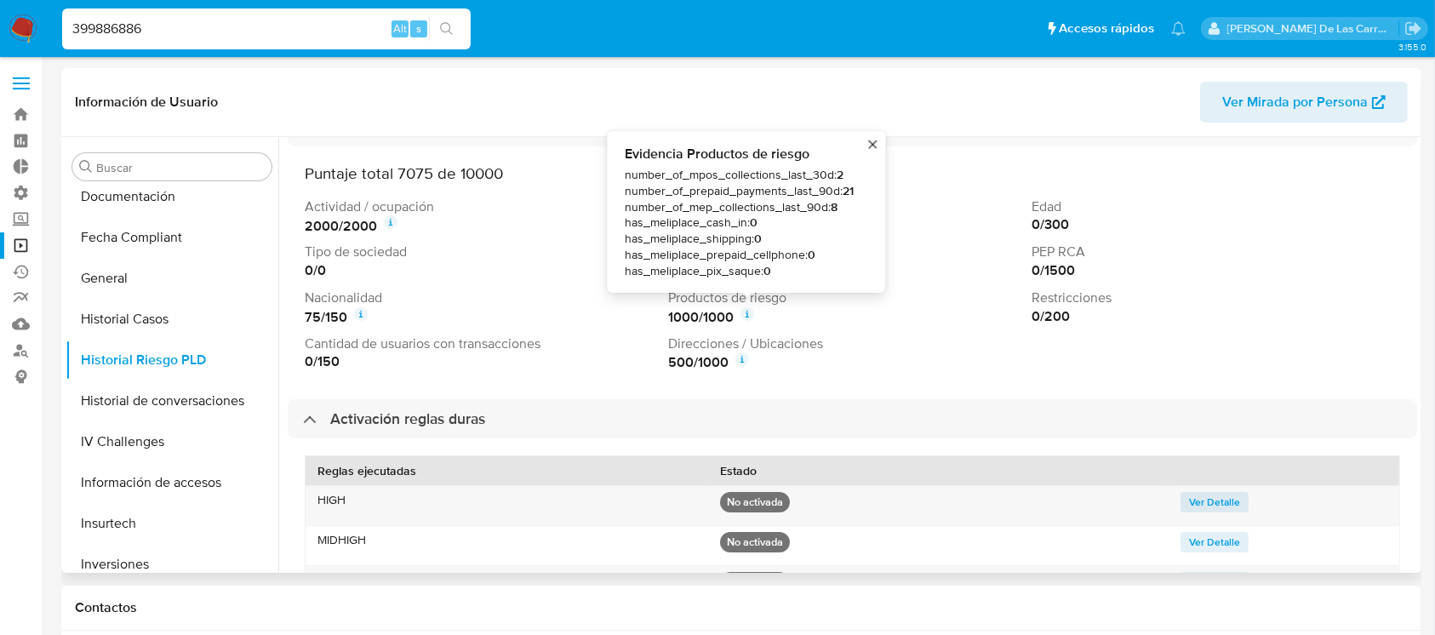
click at [463, 251] on p "Tipo de sociedad" at bounding box center [483, 252] width 357 height 19
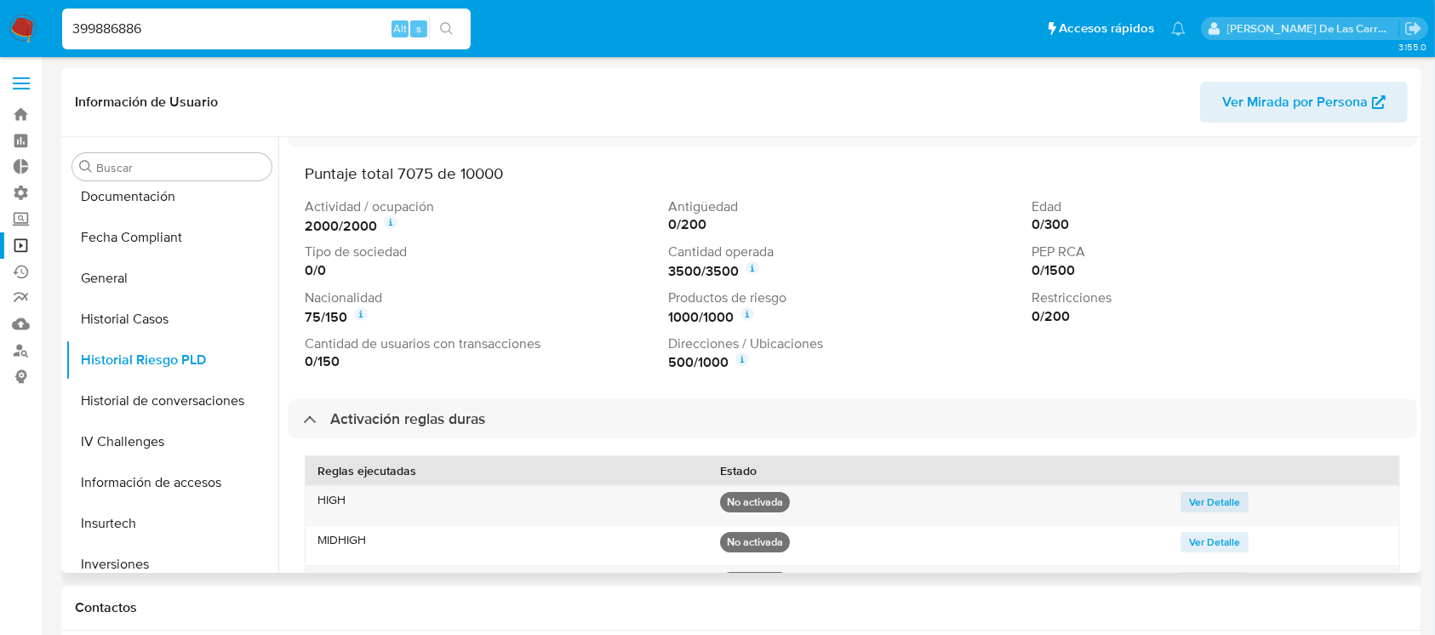
click at [392, 221] on icon at bounding box center [390, 223] width 3 height 5
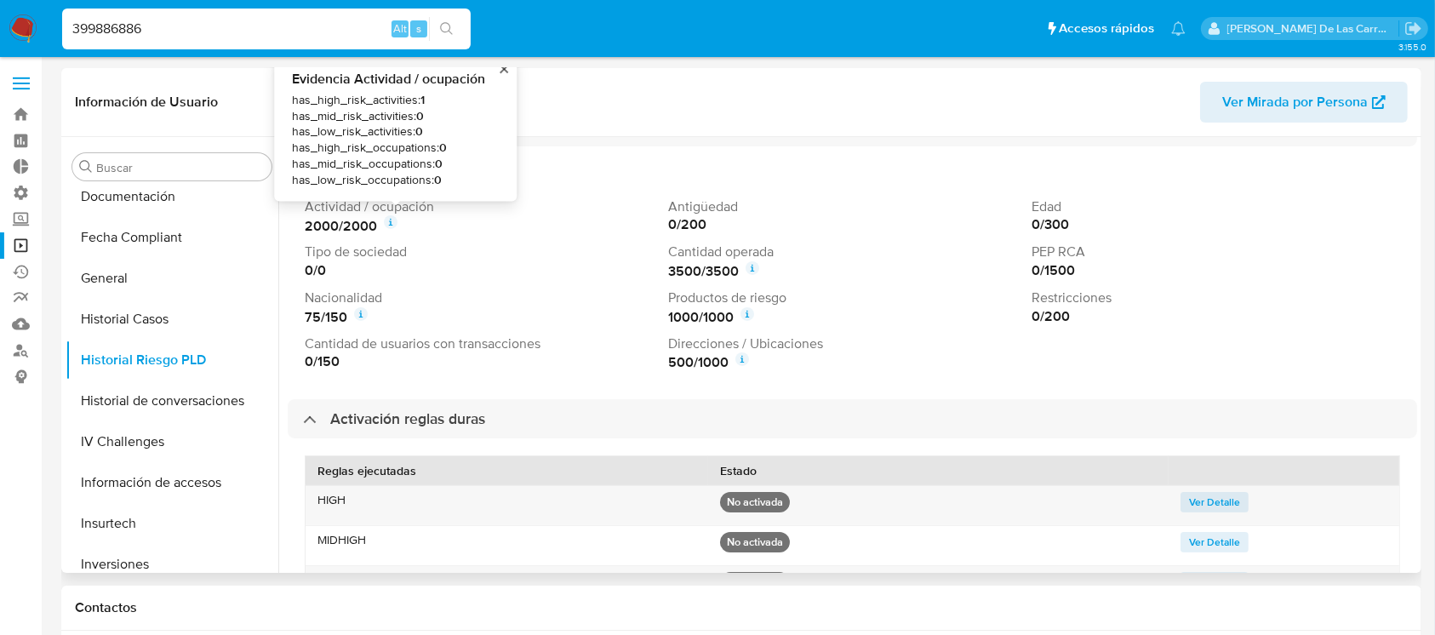
click at [511, 255] on p "Tipo de sociedad" at bounding box center [483, 252] width 357 height 19
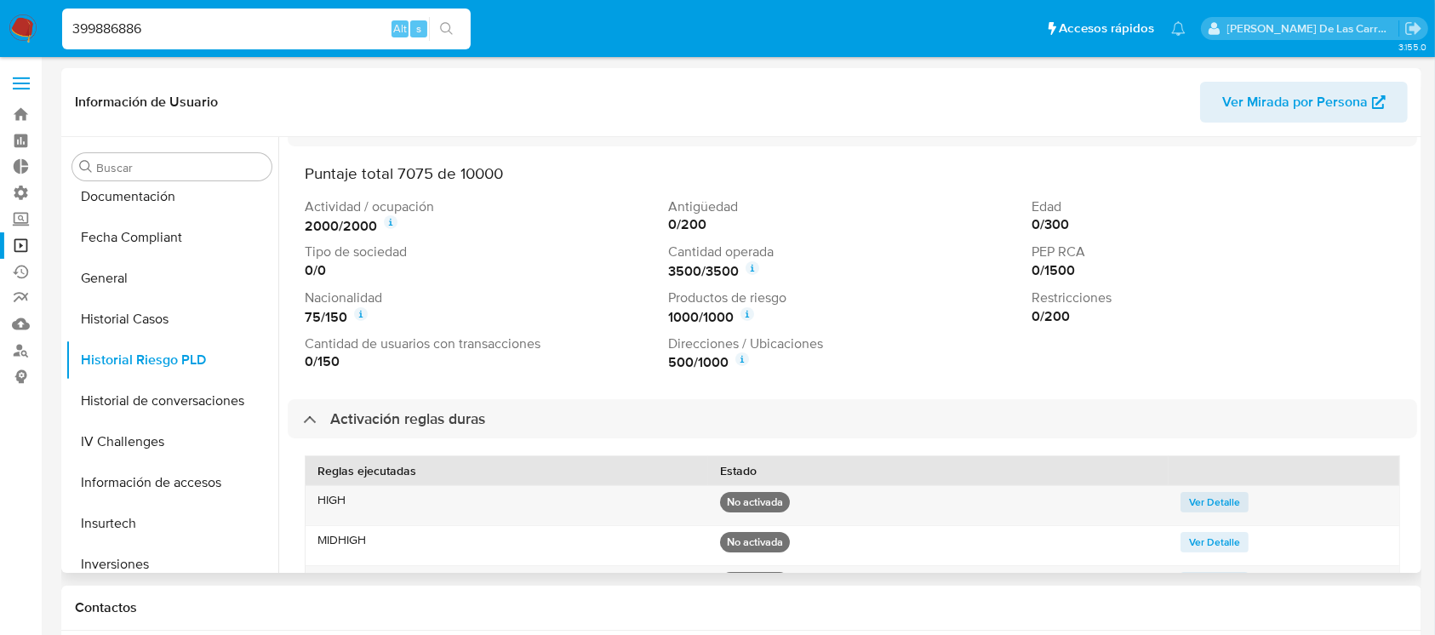
click at [398, 220] on icon at bounding box center [391, 222] width 14 height 14
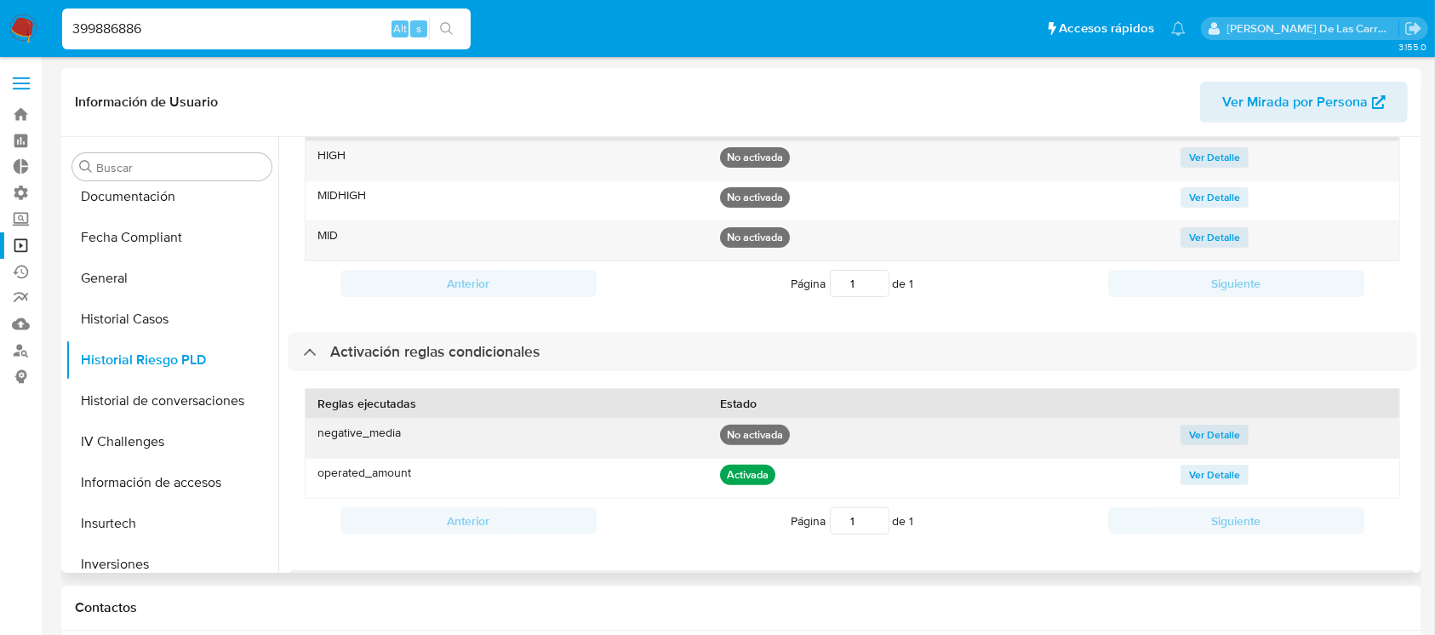
scroll to position [593, 0]
